Goal: Find specific page/section: Find specific page/section

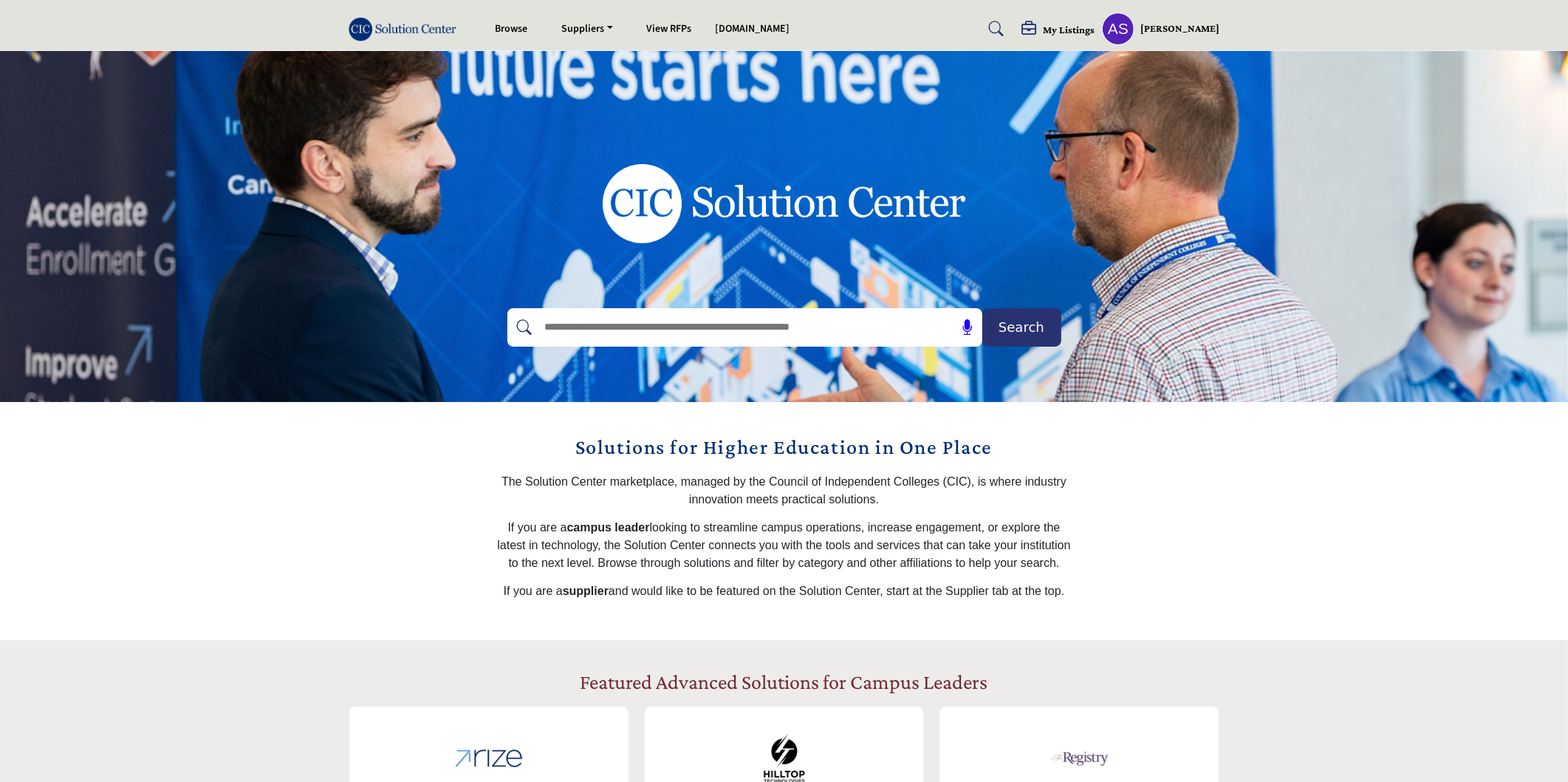
click at [1027, 328] on span "Search" at bounding box center [1021, 326] width 46 height 20
